Goal: Navigation & Orientation: Find specific page/section

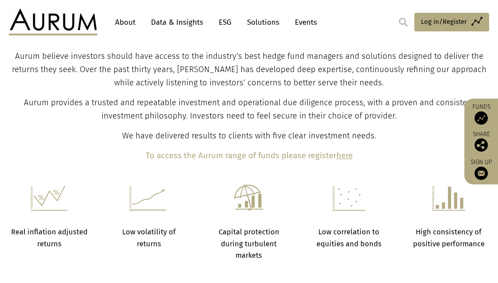
scroll to position [359, 0]
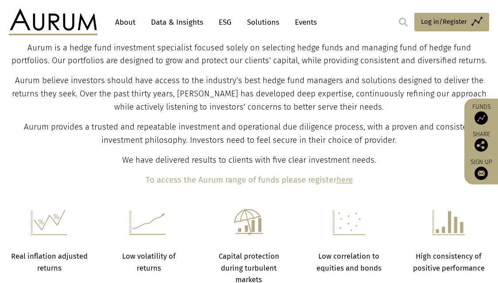
click at [128, 23] on link "About" at bounding box center [125, 22] width 29 height 16
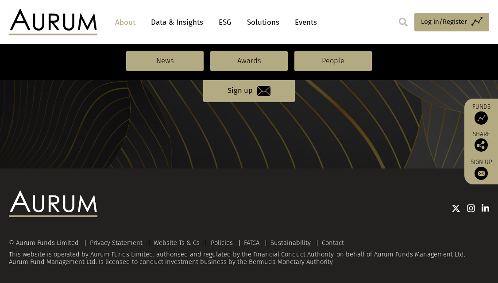
scroll to position [1032, 0]
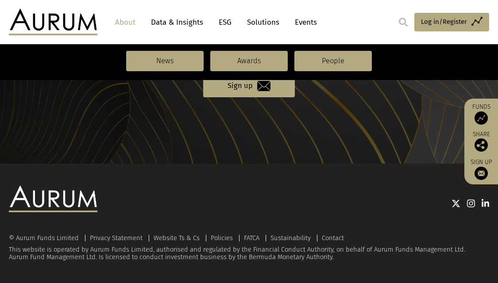
drag, startPoint x: 373, startPoint y: 248, endPoint x: 399, endPoint y: 244, distance: 26.4
click at [373, 248] on div "© Aurum Funds Limited Privacy Statement Website Ts & Cs Policies FATCA Sustaina…" at bounding box center [249, 247] width 480 height 27
drag, startPoint x: 399, startPoint y: 244, endPoint x: 461, endPoint y: 250, distance: 63.1
click at [461, 250] on div "© Aurum Funds Limited Privacy Statement Website Ts & Cs Policies FATCA Sustaina…" at bounding box center [249, 247] width 480 height 27
copy div "rum Funds Management Ltd."
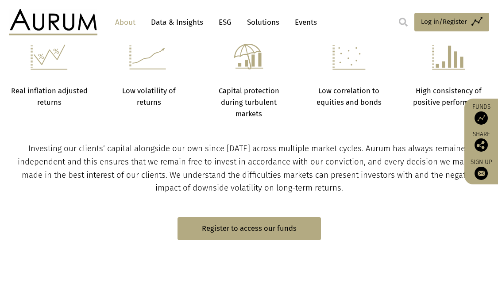
scroll to position [0, 0]
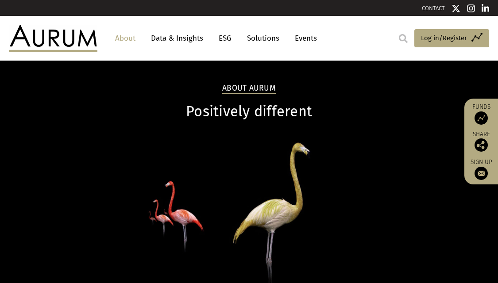
click at [173, 37] on link "Data & Insights" at bounding box center [176, 38] width 61 height 16
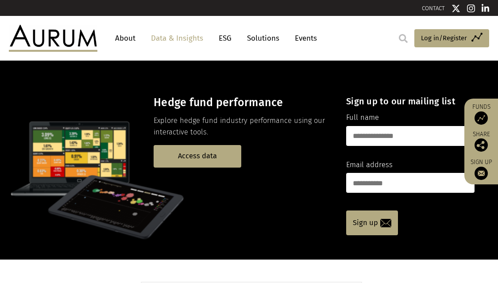
click at [124, 38] on link "About" at bounding box center [125, 38] width 29 height 16
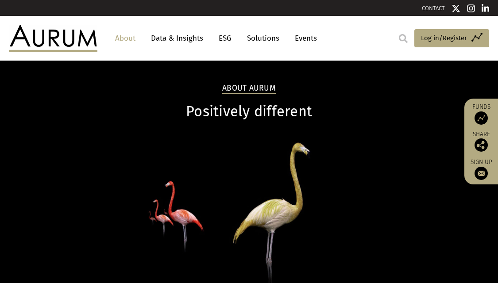
click at [58, 46] on img at bounding box center [53, 38] width 88 height 27
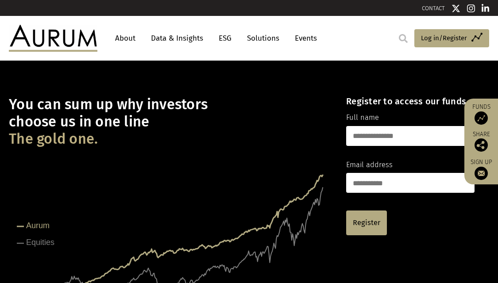
scroll to position [8, 0]
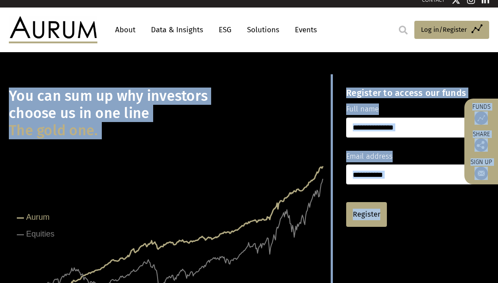
drag, startPoint x: 493, startPoint y: 46, endPoint x: 505, endPoint y: 89, distance: 45.3
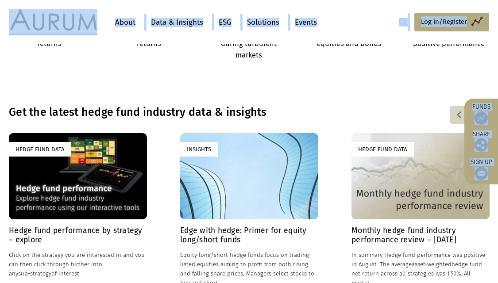
scroll to position [965, 0]
